Goal: Transaction & Acquisition: Purchase product/service

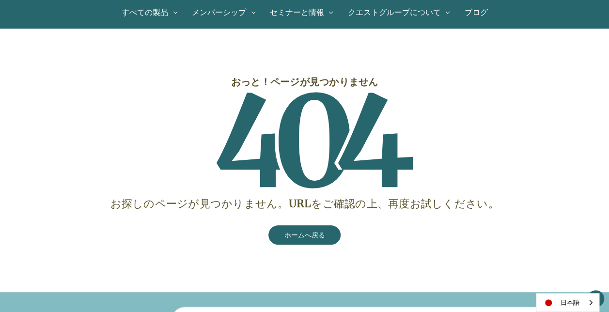
scroll to position [97, 0]
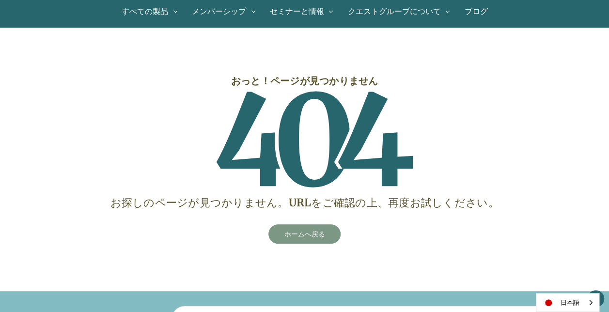
click at [311, 233] on link "ホームへ戻る" at bounding box center [304, 233] width 73 height 19
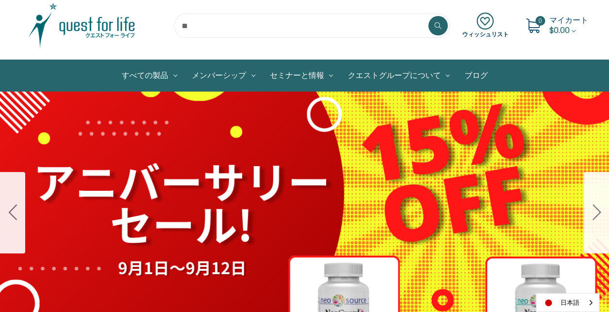
scroll to position [48, 0]
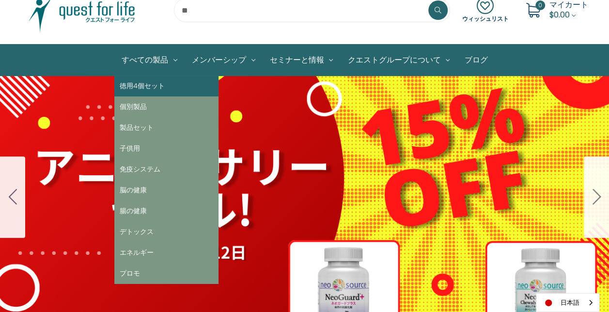
click at [150, 83] on link "徳用4個セット" at bounding box center [166, 86] width 104 height 21
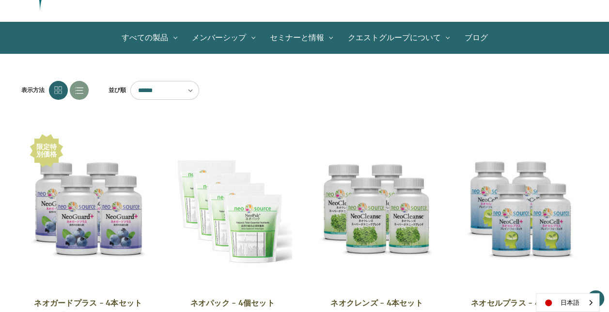
scroll to position [48, 0]
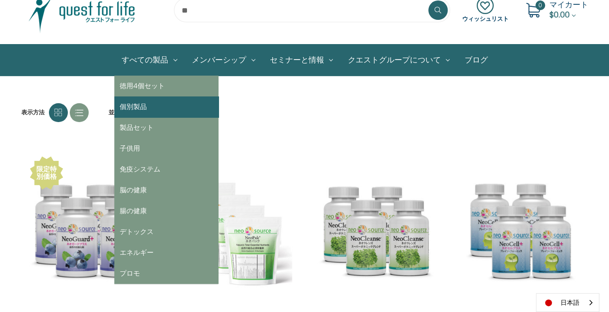
click at [143, 104] on link "個別製品" at bounding box center [166, 106] width 104 height 21
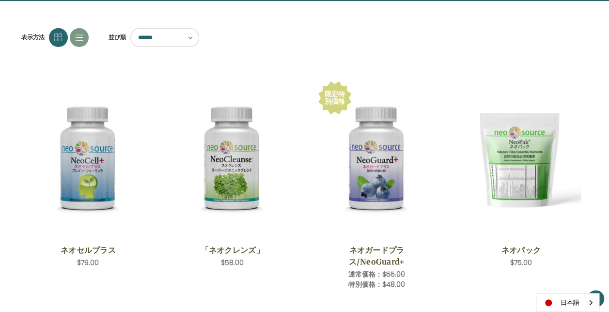
scroll to position [145, 0]
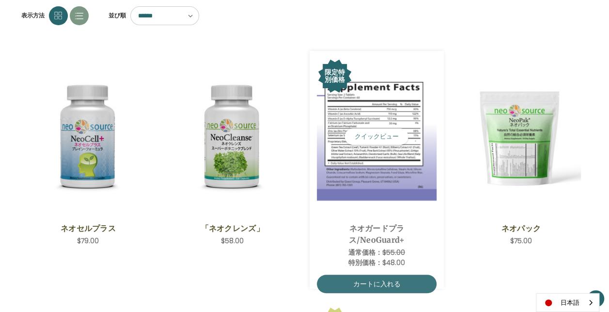
click at [365, 122] on img "NeoGuard Plus,Was:$55.00,\aNow:$48.00\a" at bounding box center [377, 136] width 120 height 127
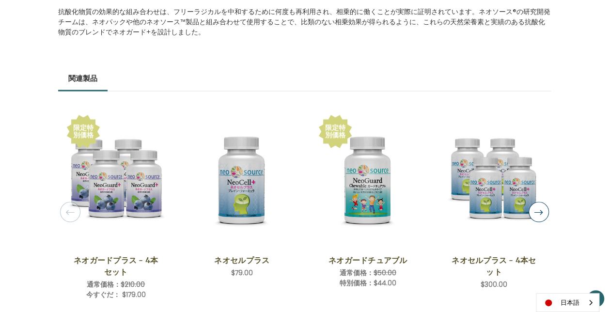
scroll to position [775, 0]
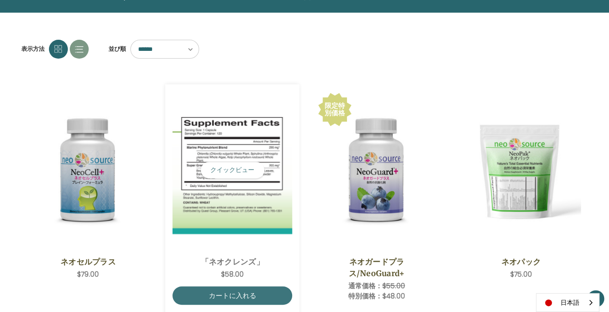
scroll to position [97, 0]
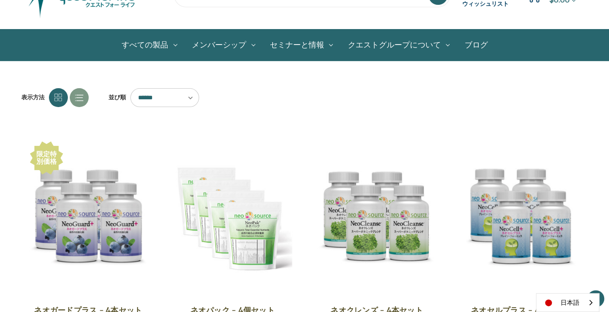
scroll to position [48, 0]
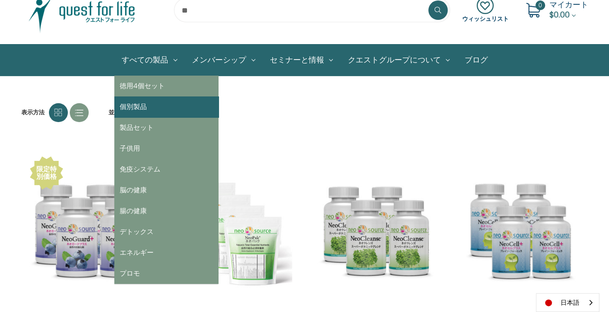
click at [139, 106] on link "個別製品" at bounding box center [166, 106] width 104 height 21
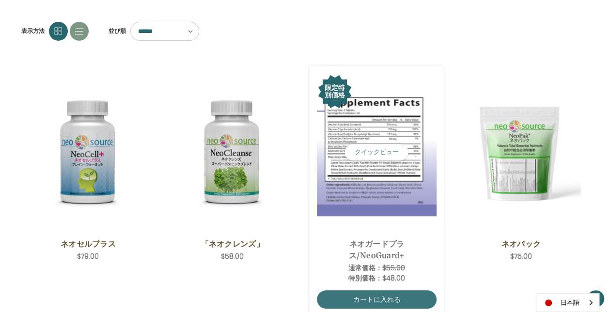
scroll to position [194, 0]
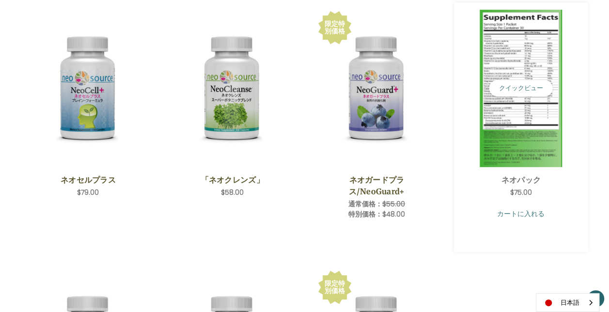
click at [521, 218] on link "カートに入れる" at bounding box center [521, 213] width 120 height 18
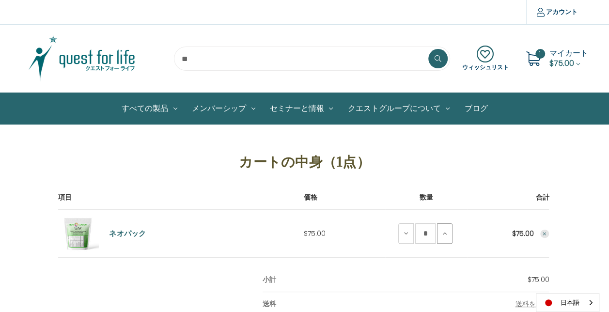
click at [442, 233] on icon at bounding box center [445, 234] width 8 height 8
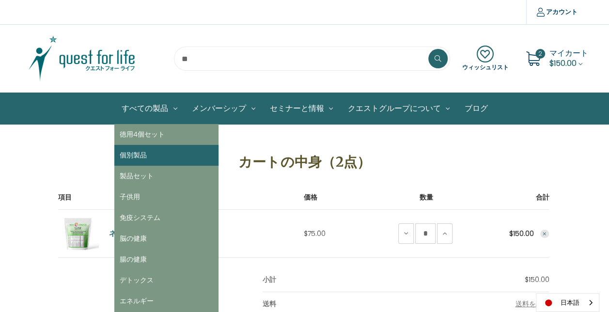
click at [137, 157] on link "個別製品" at bounding box center [166, 155] width 104 height 21
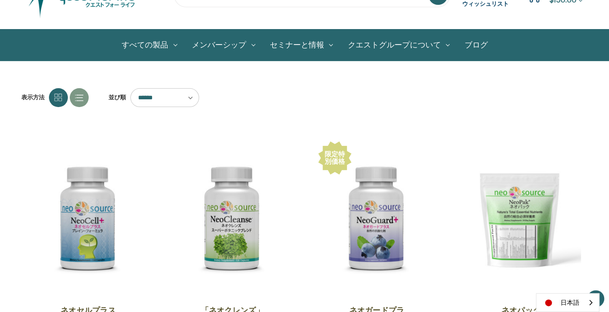
scroll to position [48, 0]
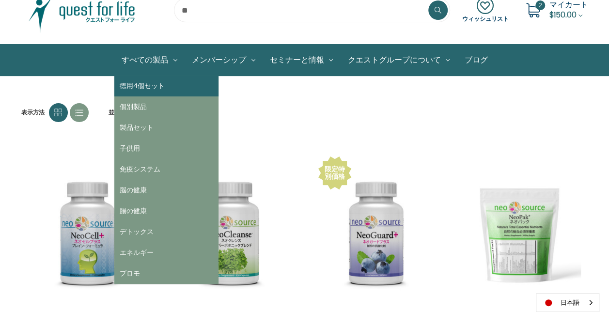
click at [147, 88] on link "徳用4個セット" at bounding box center [166, 86] width 104 height 21
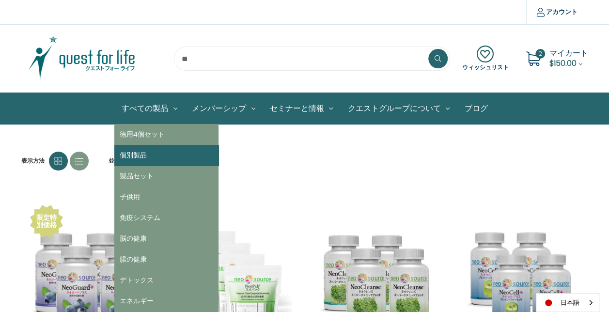
click at [139, 152] on link "個別製品" at bounding box center [166, 155] width 104 height 21
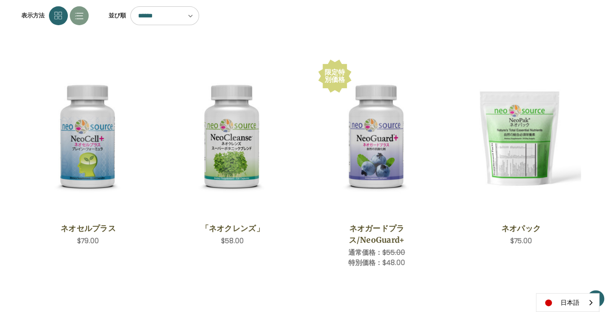
scroll to position [194, 0]
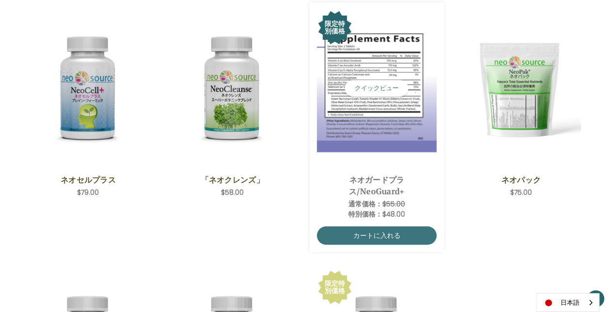
click at [386, 195] on link "ネオガードプラス/NeoGuard+" at bounding box center [376, 185] width 109 height 23
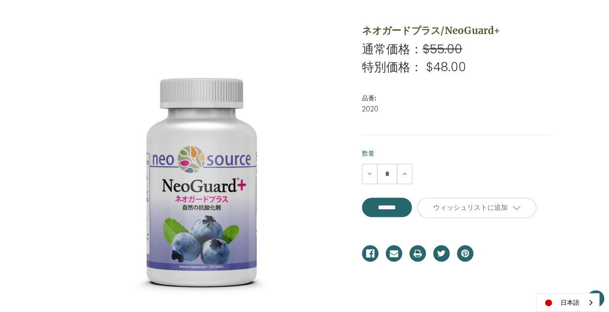
scroll to position [145, 0]
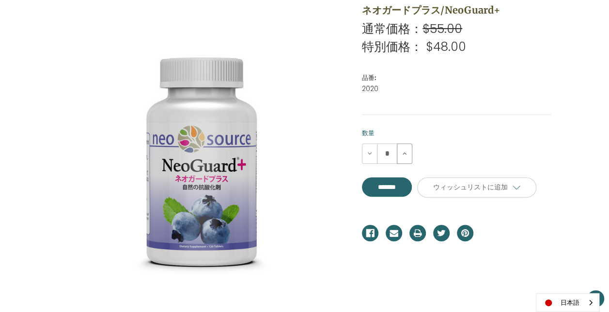
click at [404, 155] on use at bounding box center [405, 153] width 4 height 2
type input "*"
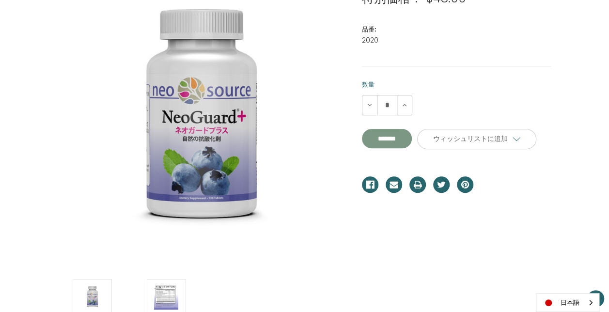
click at [411, 148] on input "**********" at bounding box center [387, 138] width 50 height 19
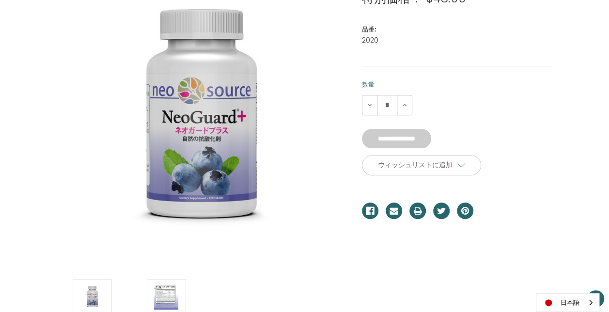
type input "*******"
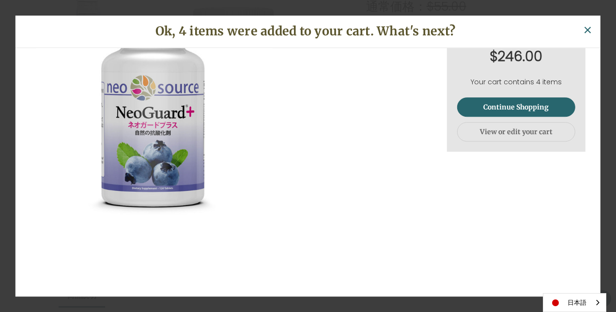
scroll to position [76, 0]
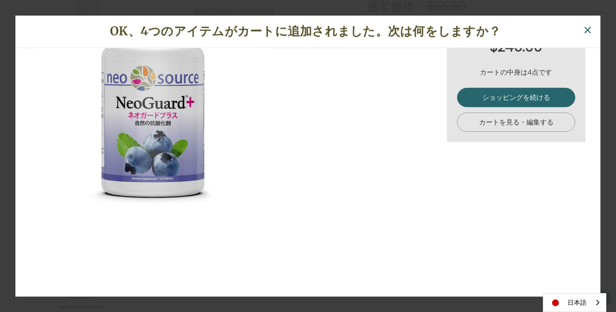
click at [498, 121] on link "カートを見る・編集する" at bounding box center [516, 121] width 118 height 19
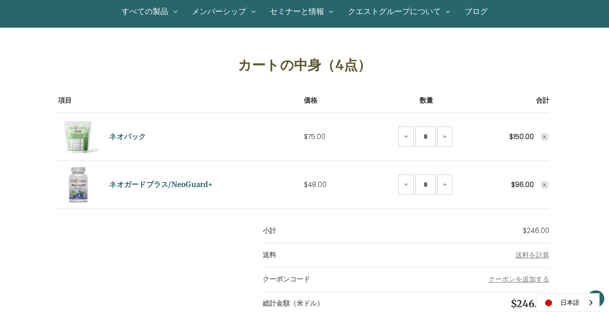
scroll to position [145, 0]
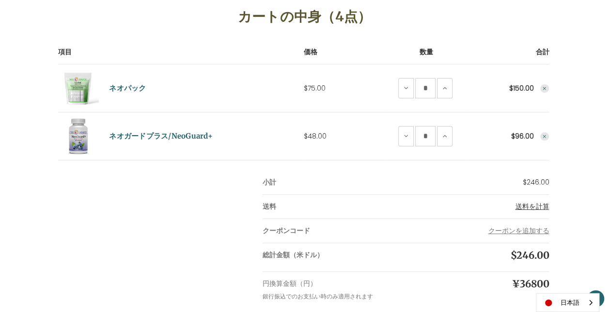
click at [527, 205] on span "送料を計算" at bounding box center [532, 207] width 34 height 10
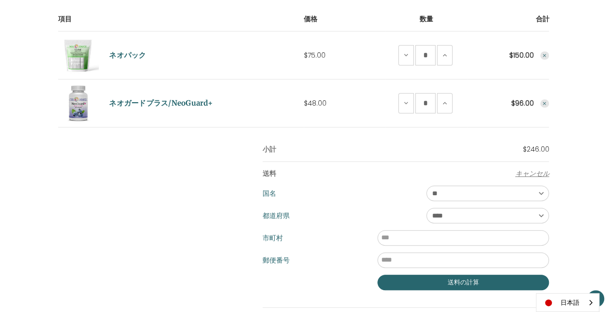
scroll to position [194, 0]
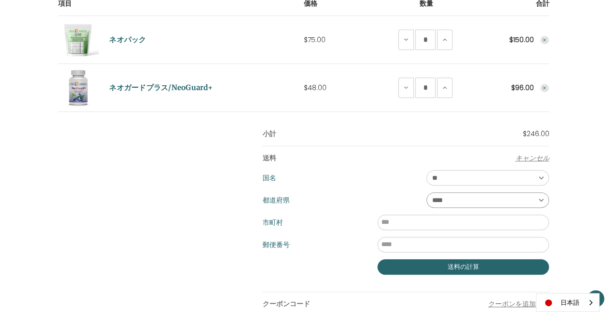
click at [543, 200] on select "**** ** ** ** ** ** ** ** ** ** *** ** *** ** ** ** ** ** *** **** ** ** ** ***…" at bounding box center [487, 200] width 123 height 16
select select "***"
click at [426, 192] on select "**** ** ** ** ** ** ** ** ** ** *** ** *** ** ** ** ** ** *** **** ** ** ** ***…" at bounding box center [487, 200] width 123 height 16
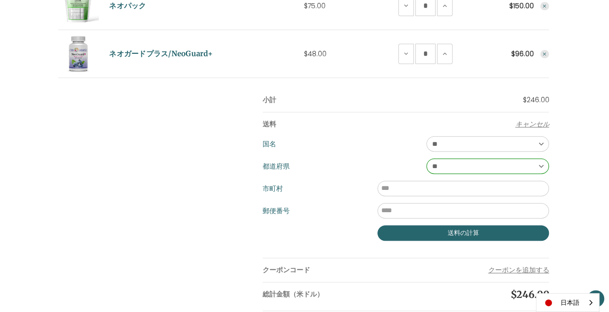
scroll to position [242, 0]
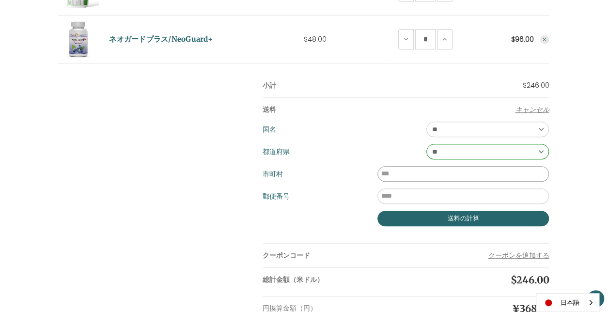
click at [465, 169] on input "市町村" at bounding box center [463, 174] width 172 height 16
type input "***"
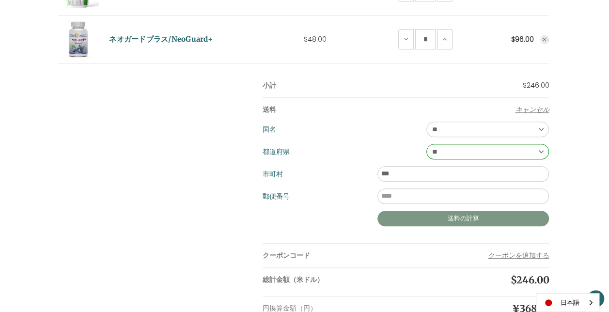
click at [507, 216] on button "送料の計算" at bounding box center [463, 219] width 172 height 16
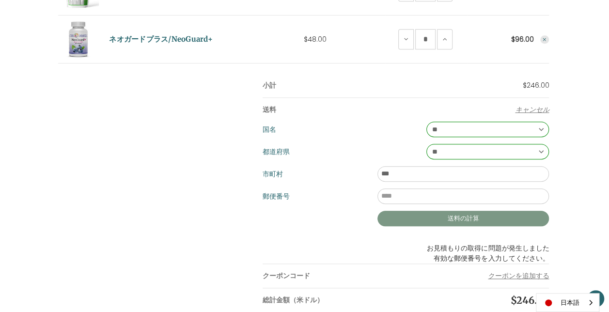
scroll to position [291, 0]
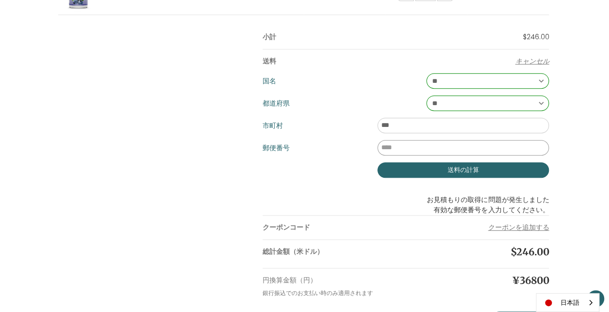
click at [453, 146] on input "郵便番号" at bounding box center [463, 148] width 172 height 16
type input "*"
type input "*******"
click at [589, 137] on div "カートの中身（4点） 項目 価格 数量 合計 ネオパック 価格 $75.00 数量 ネオパックを減らす * ネオパックを追加 *" at bounding box center [304, 91] width 609 height 480
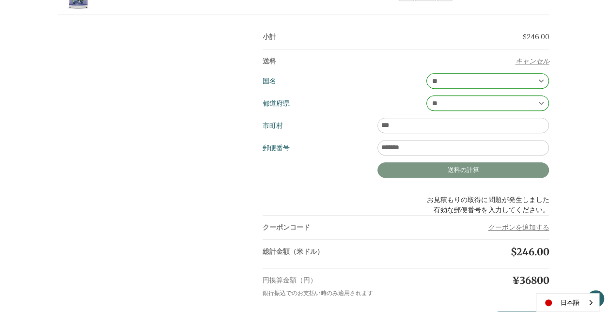
click at [521, 168] on button "送料の計算" at bounding box center [463, 170] width 172 height 16
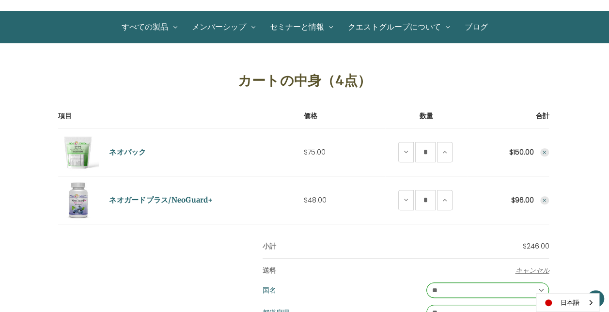
scroll to position [97, 0]
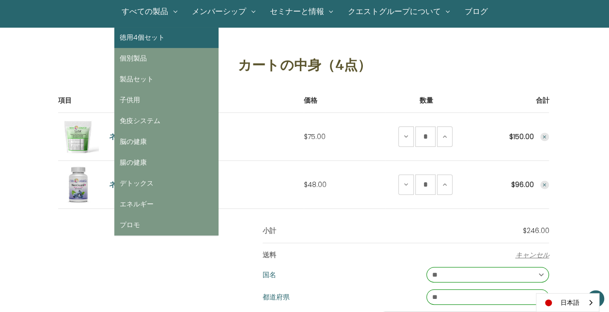
click at [140, 41] on link "徳用4個セット" at bounding box center [166, 37] width 104 height 21
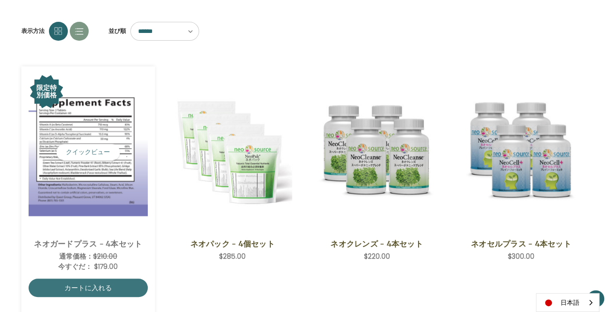
scroll to position [145, 0]
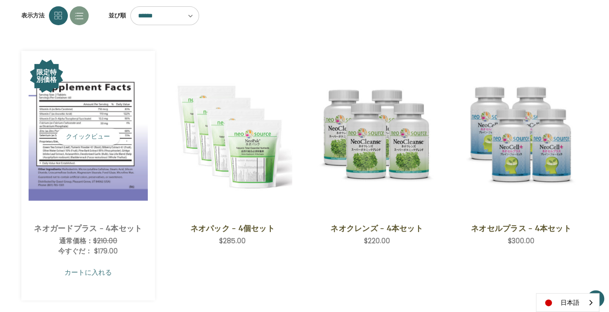
click at [98, 271] on link "カートに入れる" at bounding box center [89, 272] width 120 height 18
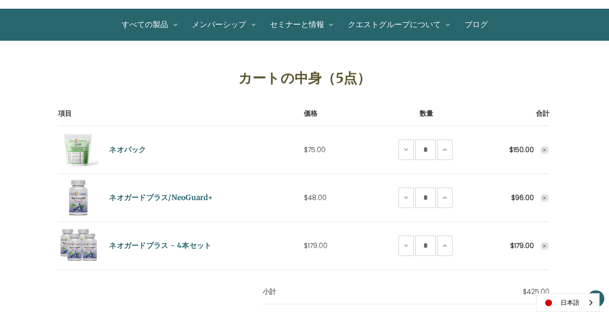
scroll to position [97, 0]
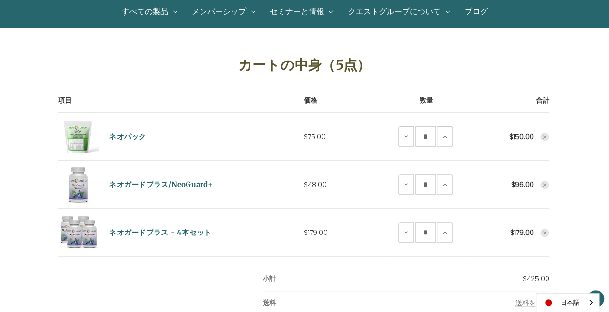
click at [543, 184] on icon "Remove NeoGuard Plus from cart" at bounding box center [545, 185] width 6 height 6
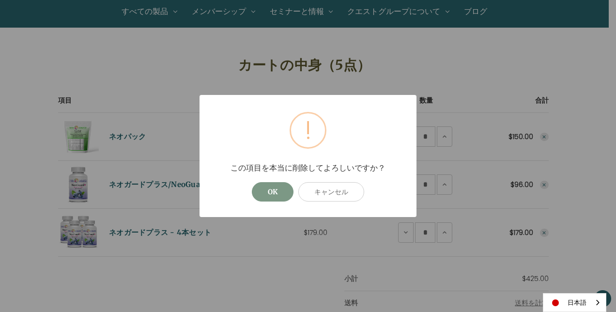
click at [274, 193] on button "OK" at bounding box center [273, 191] width 42 height 19
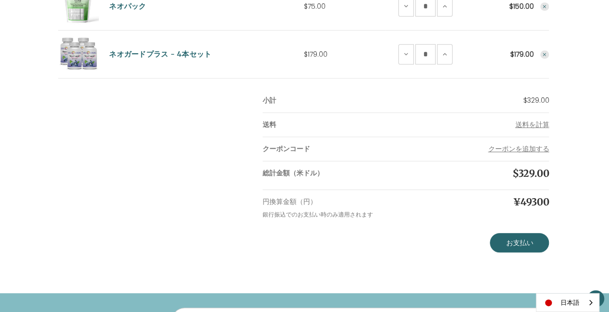
scroll to position [242, 0]
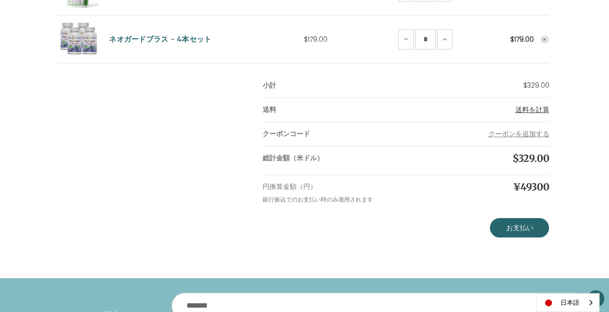
click at [531, 108] on span "送料を計算" at bounding box center [532, 110] width 34 height 10
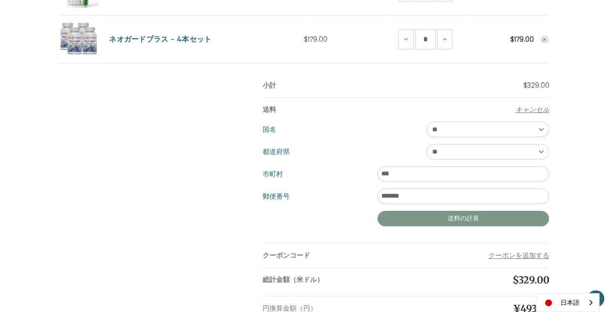
click at [490, 217] on button "送料の計算" at bounding box center [463, 219] width 172 height 16
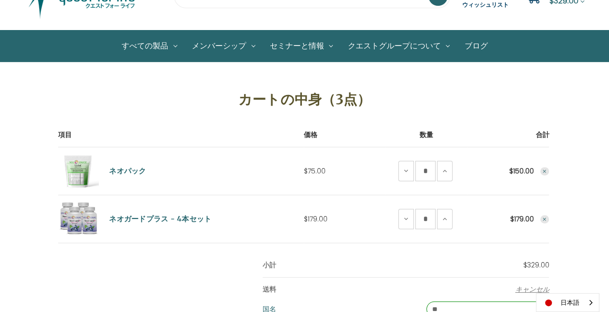
scroll to position [48, 0]
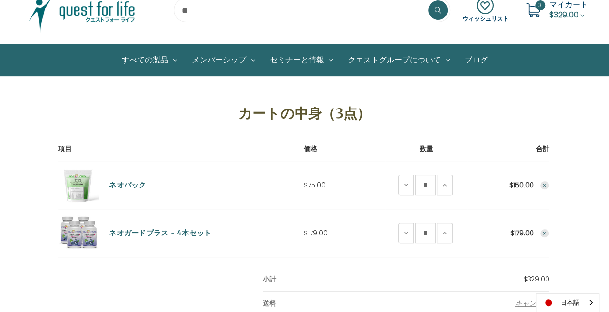
click at [545, 234] on icon "Remove NeoGuard Plus - 4 Save Set from cart" at bounding box center [545, 234] width 6 height 6
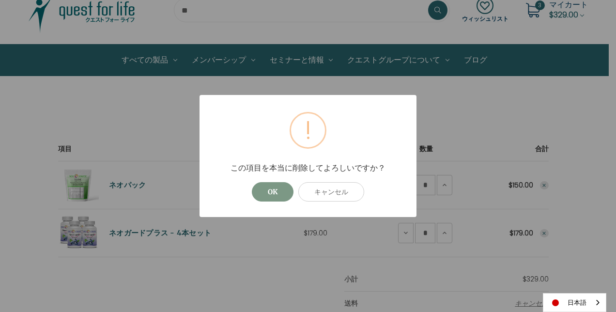
click at [275, 190] on button "OK" at bounding box center [273, 191] width 42 height 19
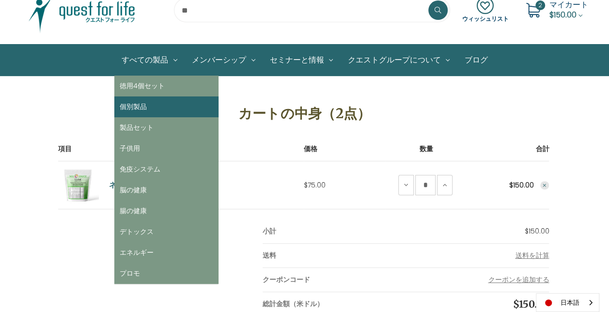
click at [137, 104] on link "個別製品" at bounding box center [166, 106] width 104 height 21
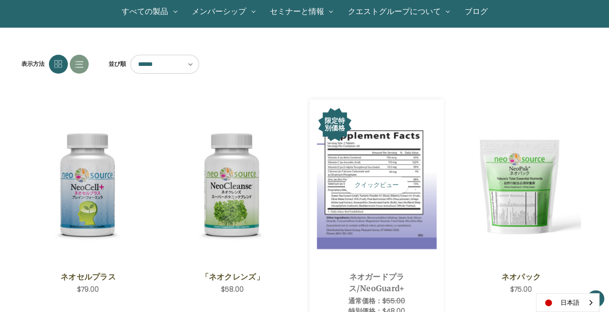
scroll to position [145, 0]
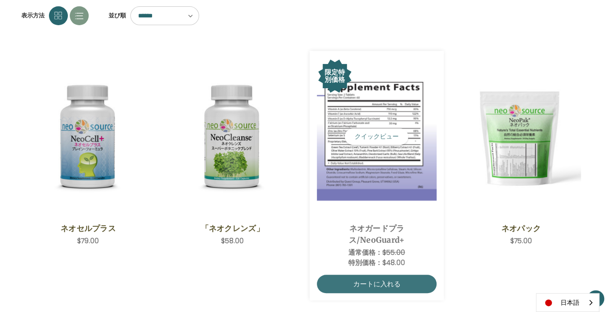
click at [409, 223] on link "ネオガードプラス/NeoGuard+" at bounding box center [376, 233] width 109 height 23
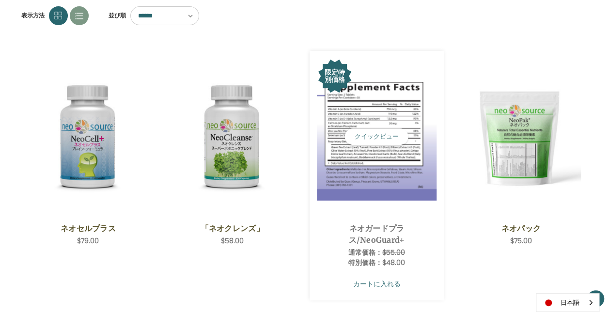
click at [388, 280] on link "カートに入れる" at bounding box center [377, 284] width 120 height 18
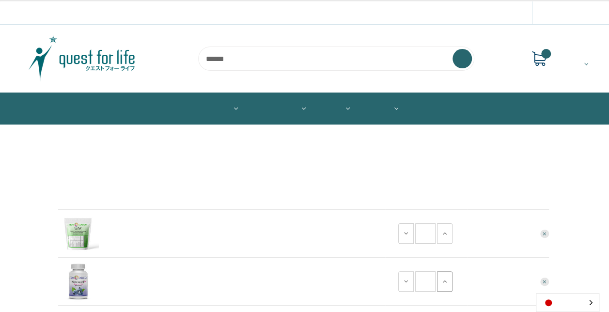
scroll to position [48, 0]
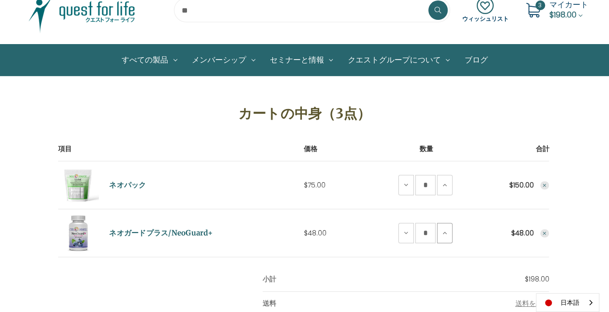
click at [446, 235] on icon at bounding box center [445, 233] width 8 height 8
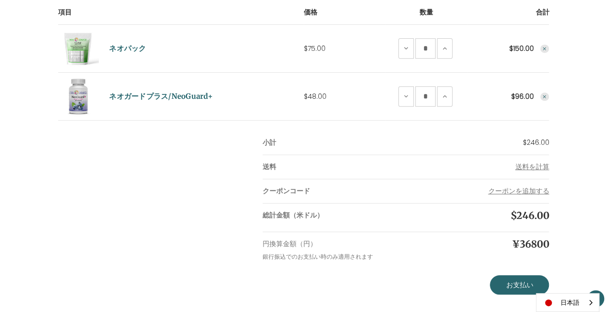
scroll to position [194, 0]
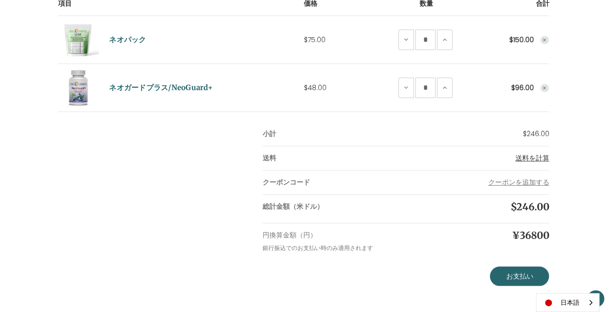
click at [535, 157] on span "送料を計算" at bounding box center [532, 158] width 34 height 10
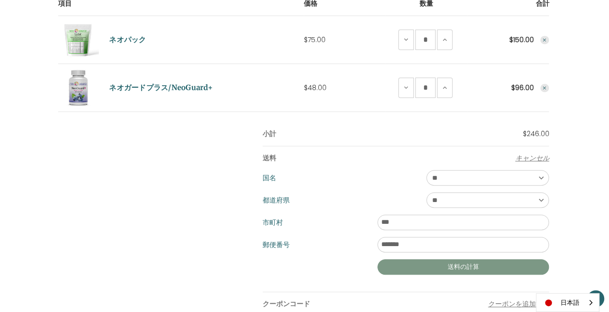
click at [500, 266] on button "送料の計算" at bounding box center [463, 267] width 172 height 16
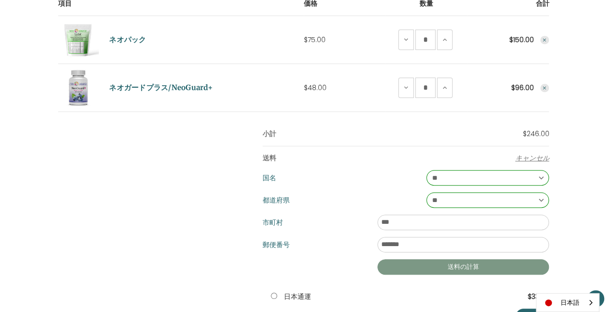
click at [489, 264] on button "送料の計算" at bounding box center [463, 267] width 172 height 16
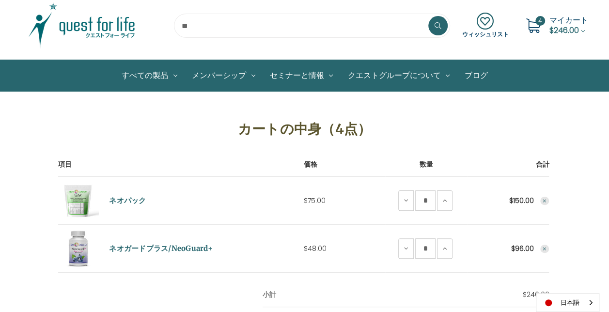
scroll to position [48, 0]
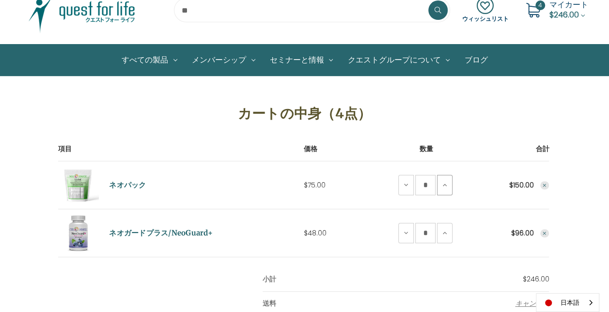
click at [445, 185] on icon at bounding box center [445, 185] width 8 height 8
click at [444, 186] on icon at bounding box center [445, 185] width 8 height 8
click at [546, 233] on icon "Remove NeoGuard Plus from cart" at bounding box center [545, 234] width 6 height 6
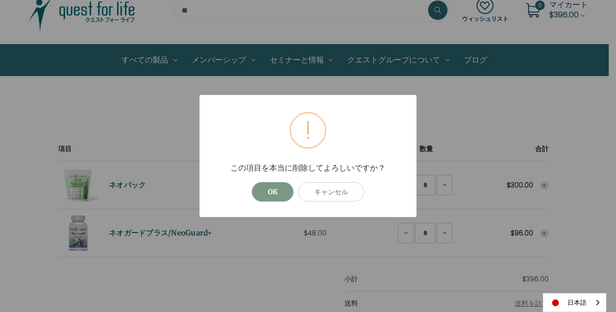
click at [274, 190] on button "OK" at bounding box center [273, 191] width 42 height 19
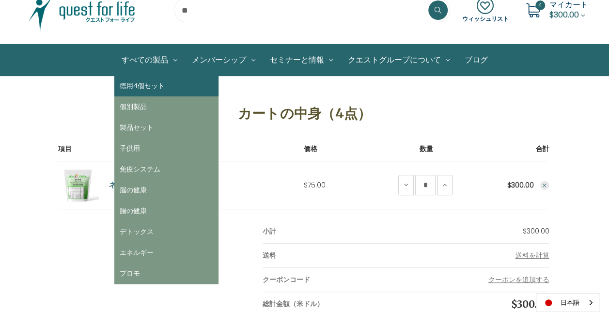
click at [144, 89] on link "徳用4個セット" at bounding box center [166, 86] width 104 height 21
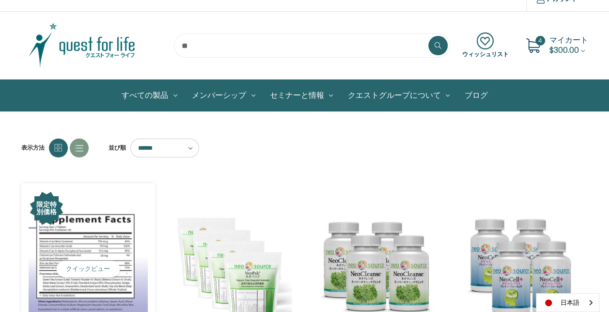
scroll to position [48, 0]
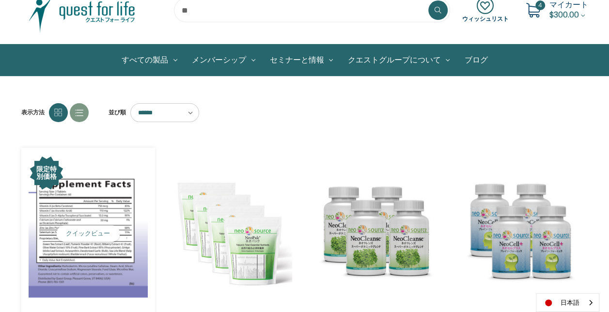
click at [97, 218] on img "NeoGuard Plus - 4 Save Set,Was:$210.00,\aNow:$179.00\a" at bounding box center [89, 233] width 120 height 127
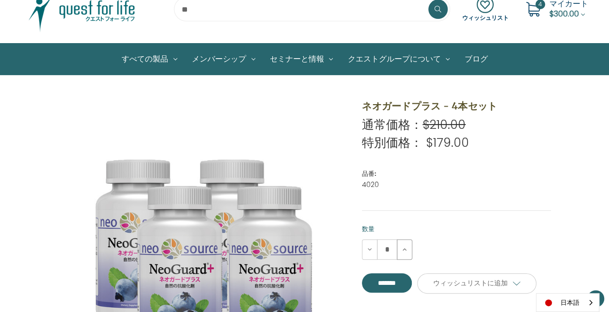
scroll to position [97, 0]
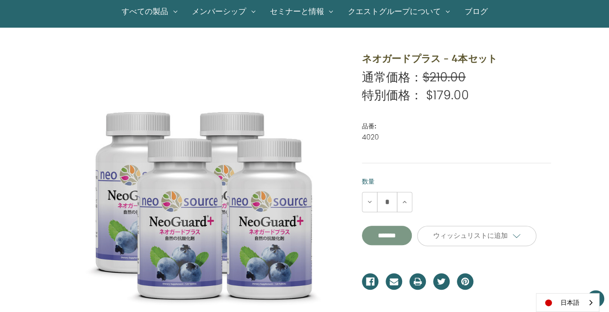
click at [403, 245] on input "**********" at bounding box center [387, 235] width 50 height 19
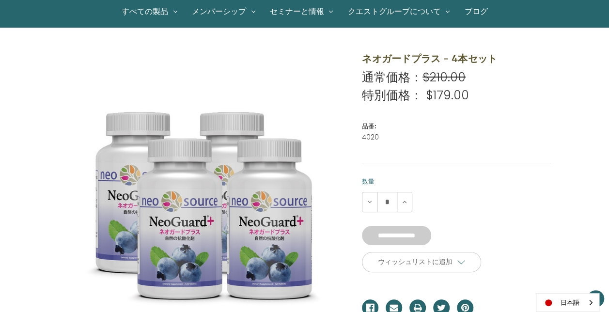
type input "*******"
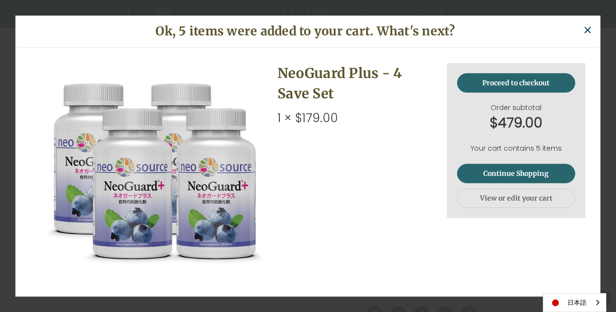
click at [590, 31] on span "×" at bounding box center [587, 30] width 9 height 22
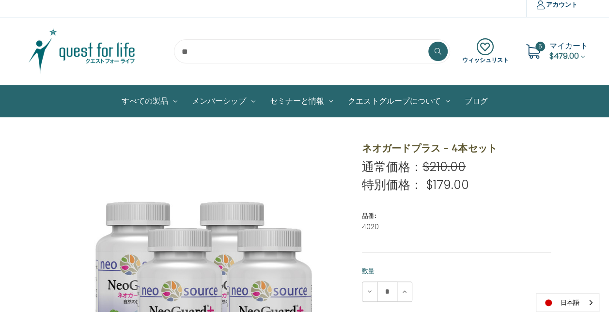
scroll to position [0, 0]
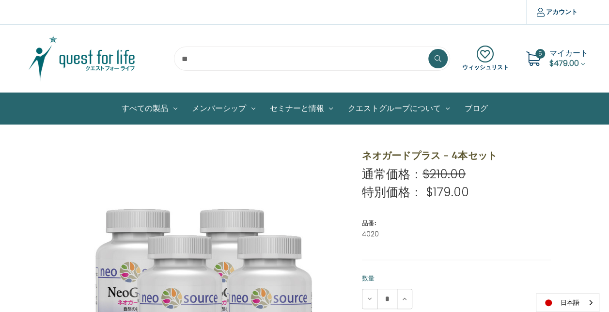
click at [566, 56] on span "マイカート" at bounding box center [568, 52] width 39 height 11
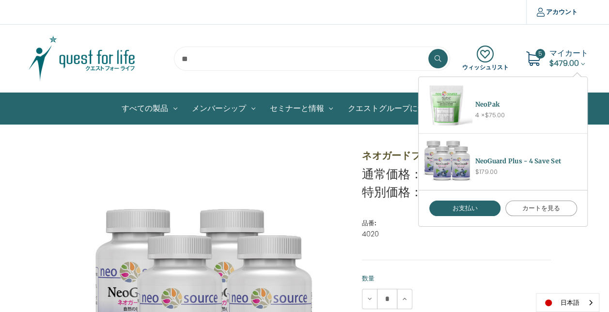
click at [552, 210] on link "カートを見る" at bounding box center [541, 209] width 72 height 16
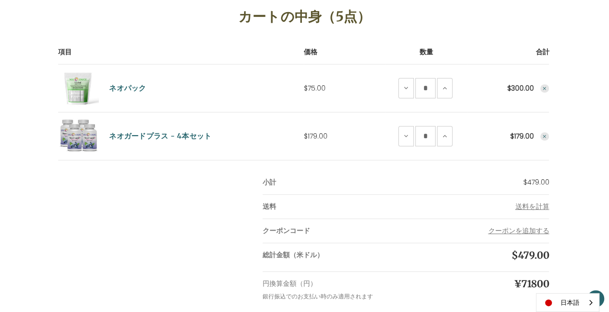
scroll to position [194, 0]
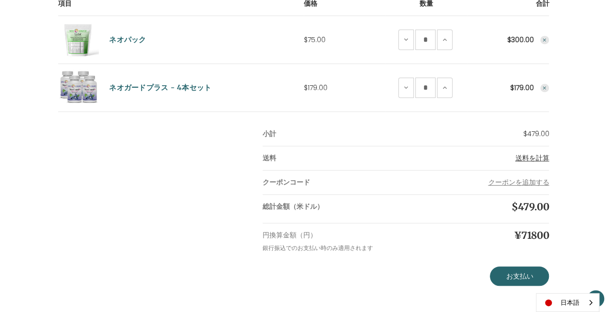
click at [532, 156] on span "送料を計算" at bounding box center [532, 158] width 34 height 10
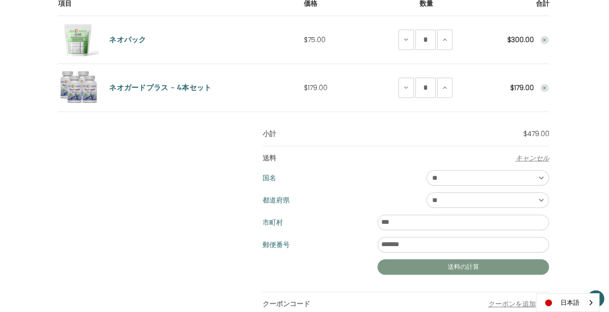
click at [498, 264] on button "送料の計算" at bounding box center [463, 267] width 172 height 16
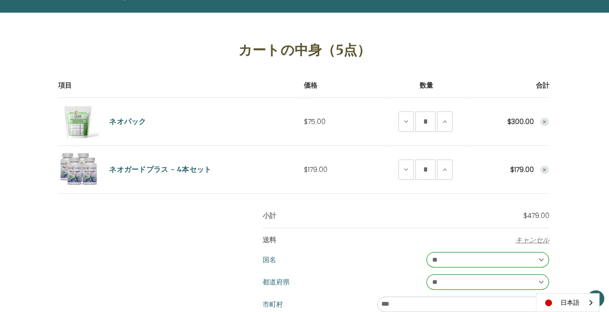
scroll to position [97, 0]
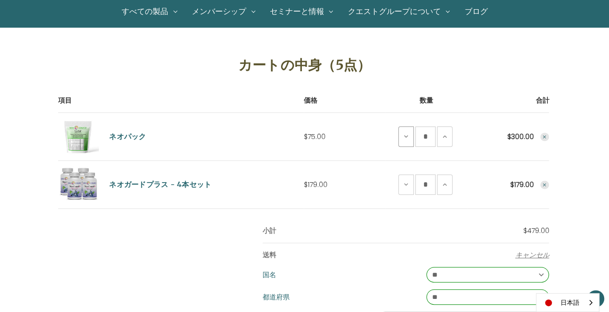
click at [403, 136] on icon at bounding box center [406, 137] width 8 height 8
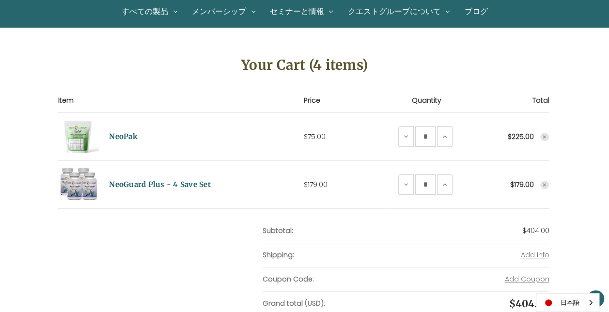
click at [402, 141] on button "Decrease Quantity of NeoPak" at bounding box center [406, 136] width 16 height 20
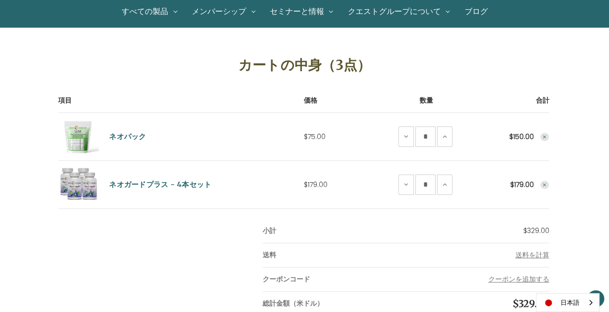
click at [547, 183] on icon "Remove NeoGuard Plus - 4 Save Set from cart" at bounding box center [545, 185] width 6 height 6
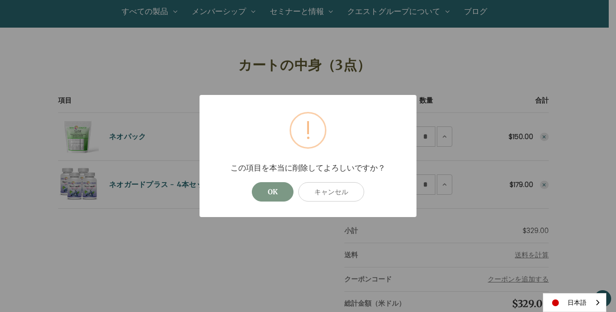
click at [280, 189] on button "OK" at bounding box center [273, 191] width 42 height 19
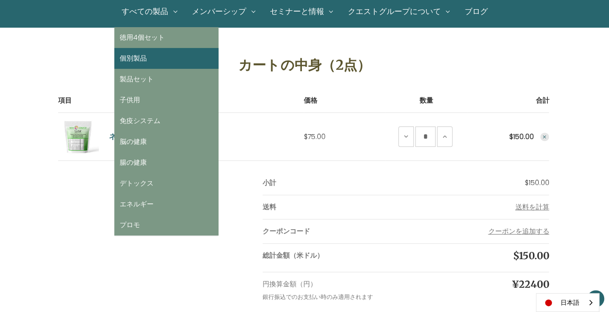
click at [138, 58] on link "個別製品" at bounding box center [166, 58] width 104 height 21
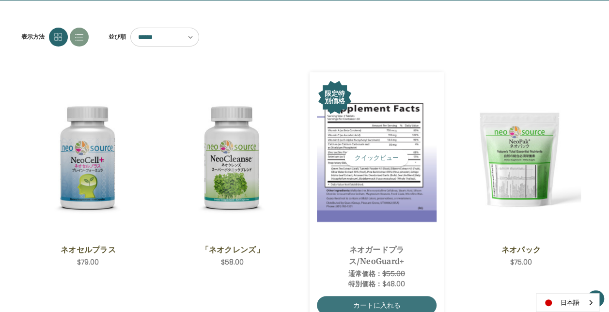
scroll to position [145, 0]
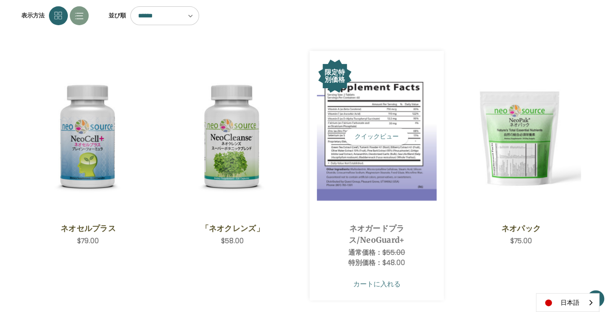
click at [379, 280] on link "カートに入れる" at bounding box center [377, 284] width 120 height 18
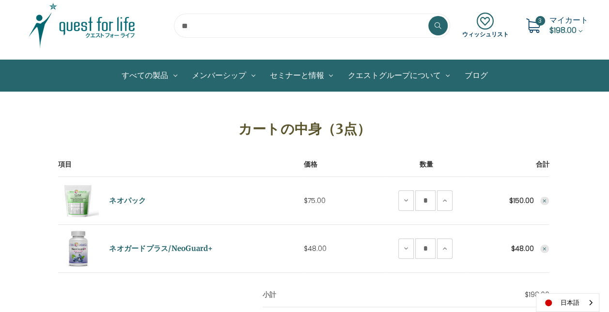
scroll to position [48, 0]
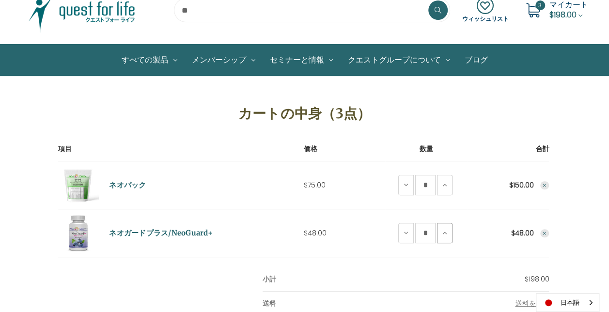
click at [445, 233] on icon at bounding box center [445, 233] width 8 height 8
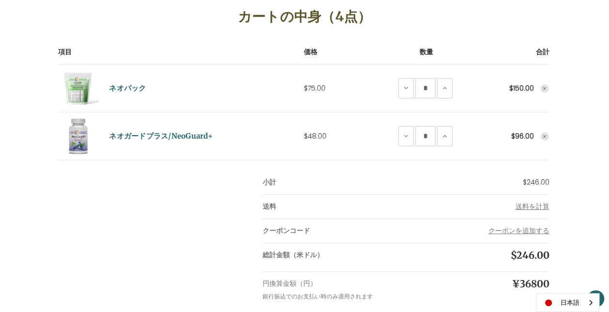
scroll to position [194, 0]
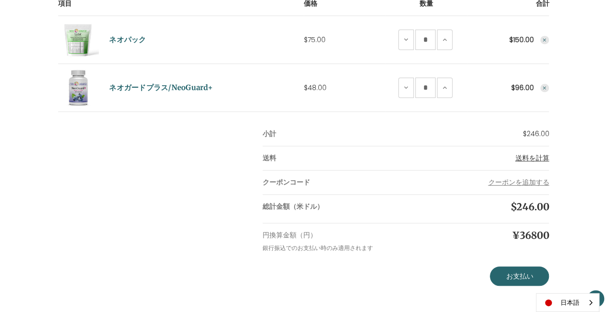
click at [540, 159] on span "送料を計算" at bounding box center [532, 158] width 34 height 10
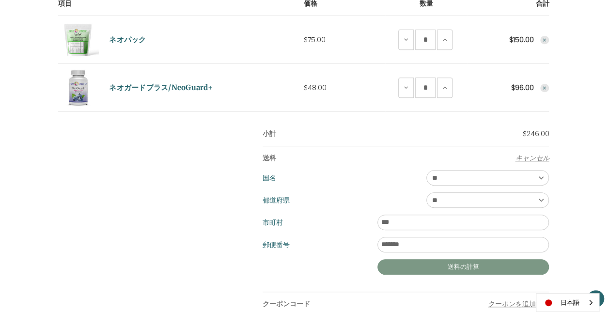
click at [477, 263] on button "送料の計算" at bounding box center [463, 267] width 172 height 16
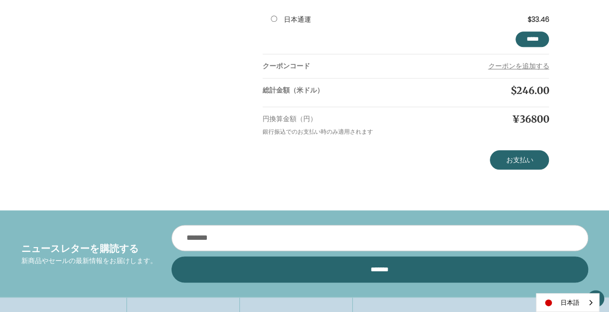
scroll to position [475, 0]
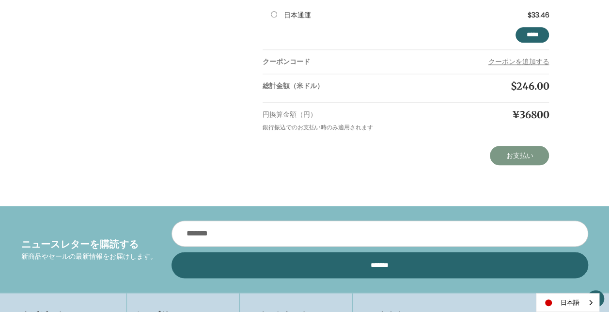
click at [524, 161] on link "お支払い" at bounding box center [519, 155] width 59 height 19
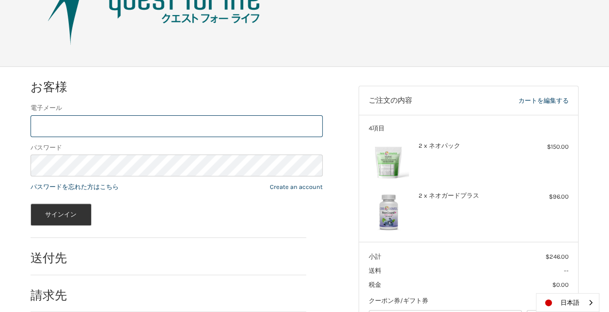
scroll to position [33, 0]
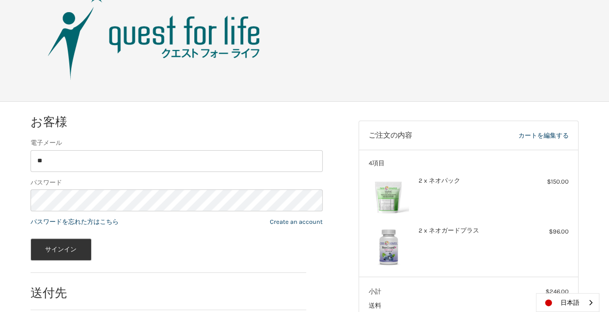
type input "**********"
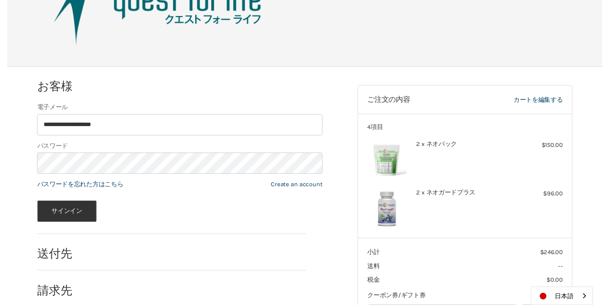
scroll to position [82, 0]
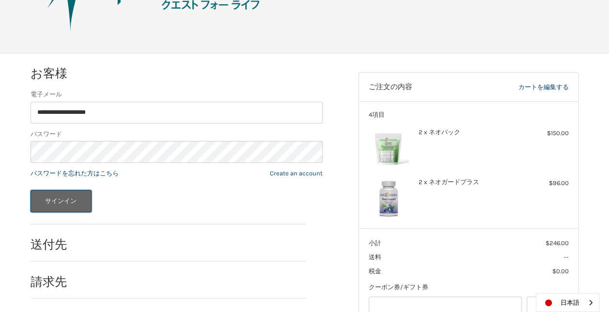
click at [70, 209] on button "サインイン" at bounding box center [61, 201] width 61 height 22
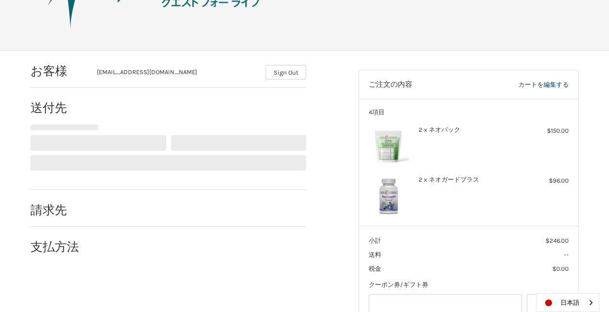
select select "**"
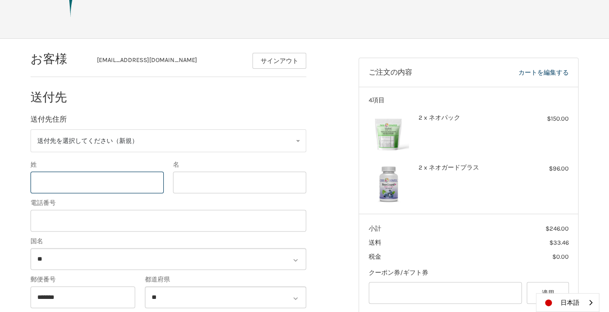
scroll to position [97, 0]
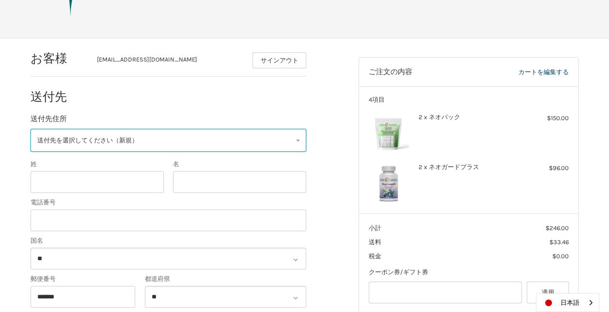
click at [306, 142] on link "送付先を選択してください（新規）" at bounding box center [169, 140] width 276 height 23
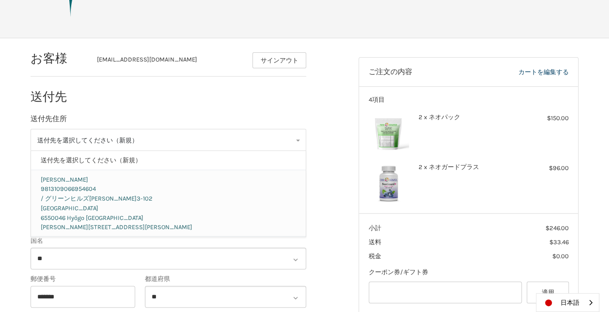
click at [213, 207] on p "Japan 6550046 Hyōgo [STREET_ADDRESS][PERSON_NAME][PERSON_NAME]" at bounding box center [169, 217] width 256 height 29
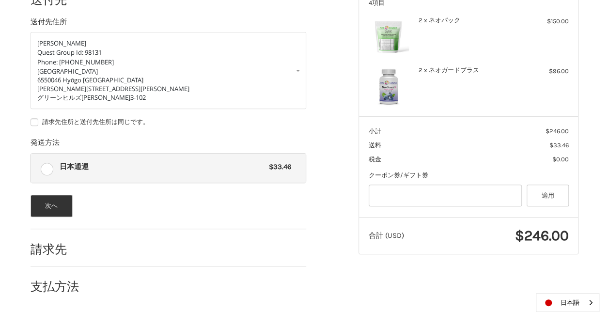
scroll to position [195, 0]
click at [47, 201] on button "次へ" at bounding box center [52, 205] width 42 height 22
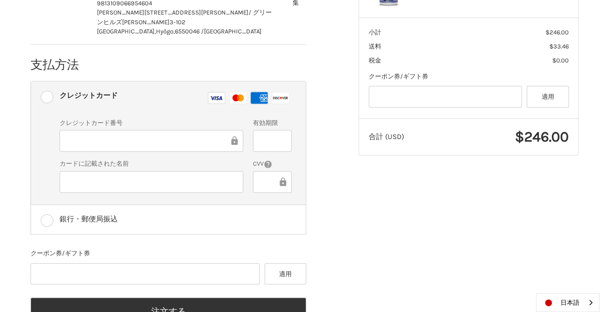
scroll to position [308, 0]
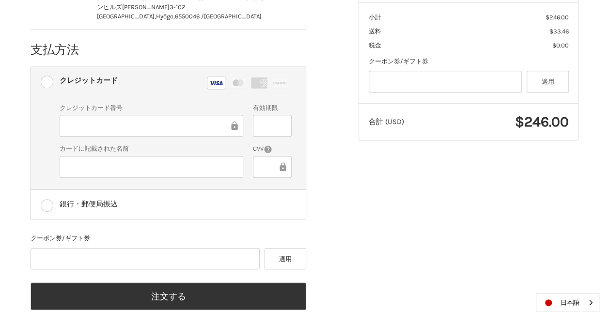
click at [448, 190] on div "お客様 [EMAIL_ADDRESS][DOMAIN_NAME] サインアウト 送付先 [GEOGRAPHIC_DATA][PERSON_NAME] 0906…" at bounding box center [304, 79] width 581 height 504
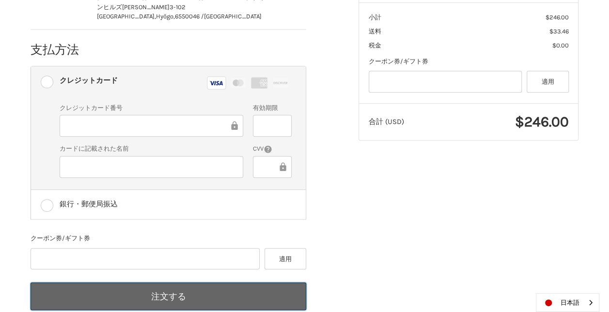
click at [176, 282] on button "注文する" at bounding box center [169, 296] width 276 height 28
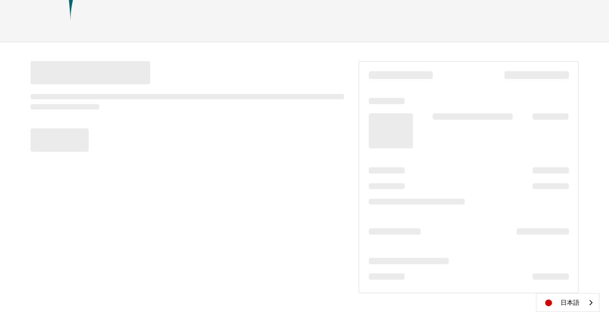
scroll to position [93, 0]
